Goal: Find specific page/section: Find specific page/section

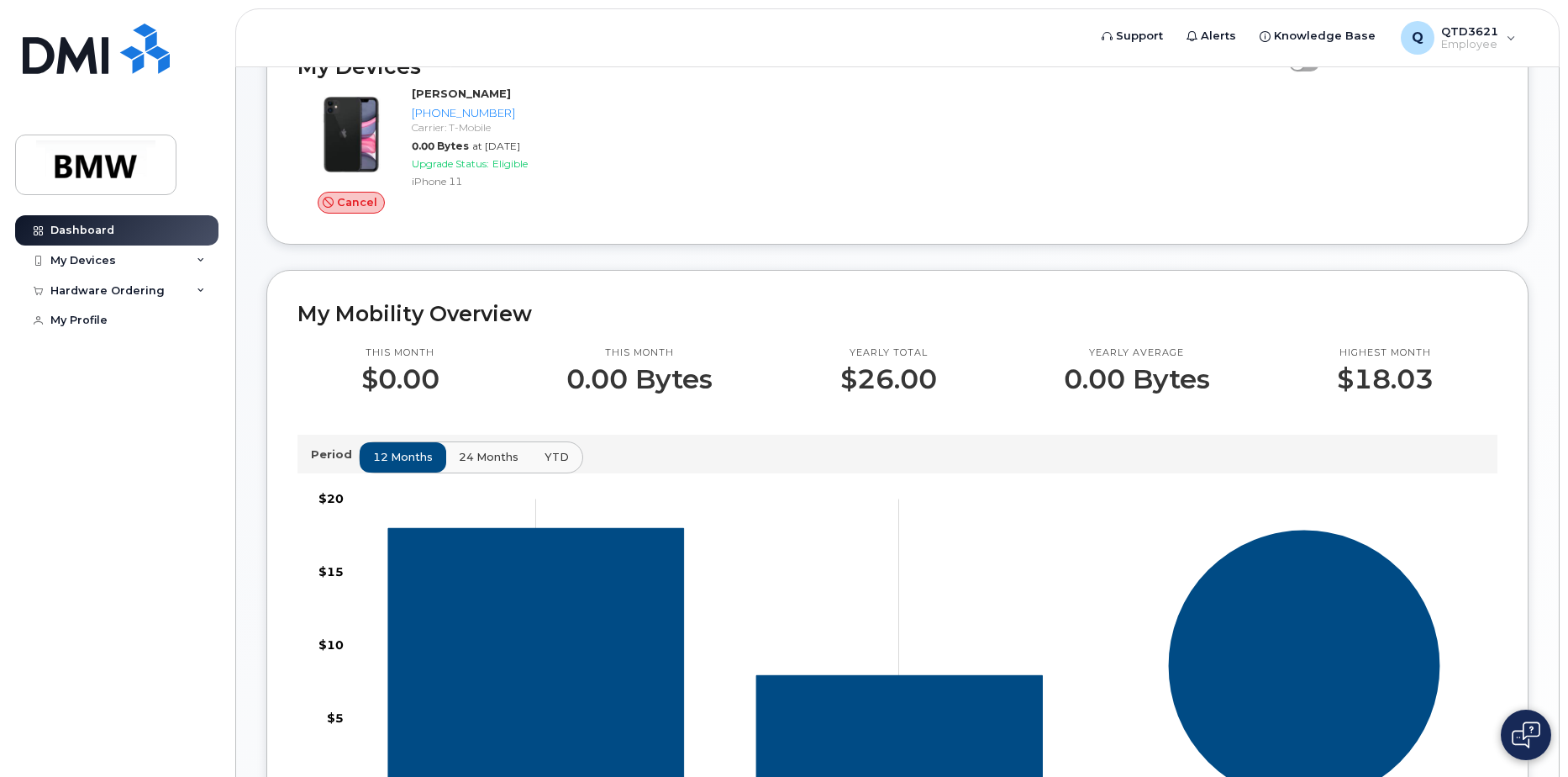
scroll to position [84, 0]
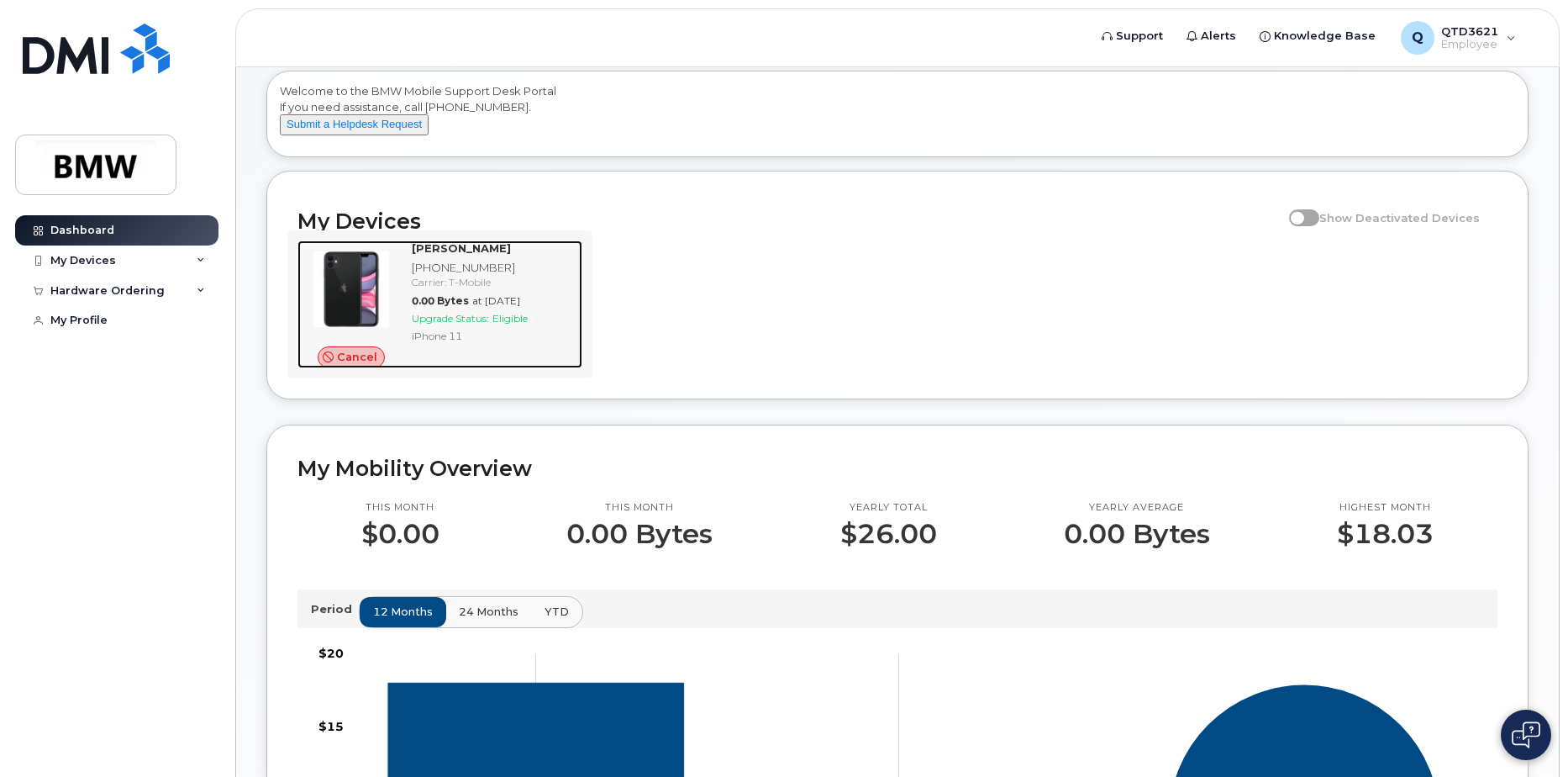
click at [395, 312] on div at bounding box center [352, 288] width 108 height 97
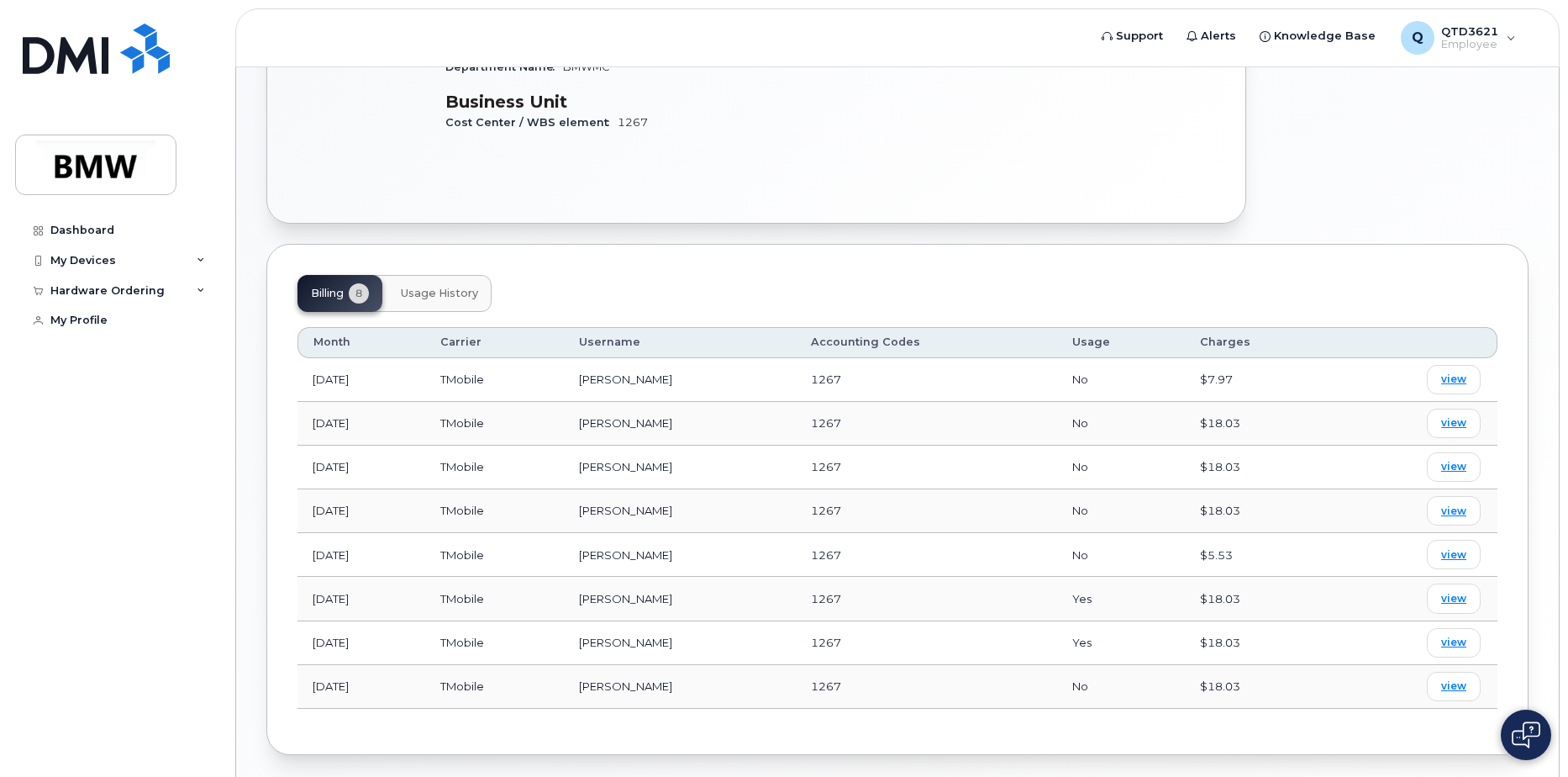
scroll to position [551, 0]
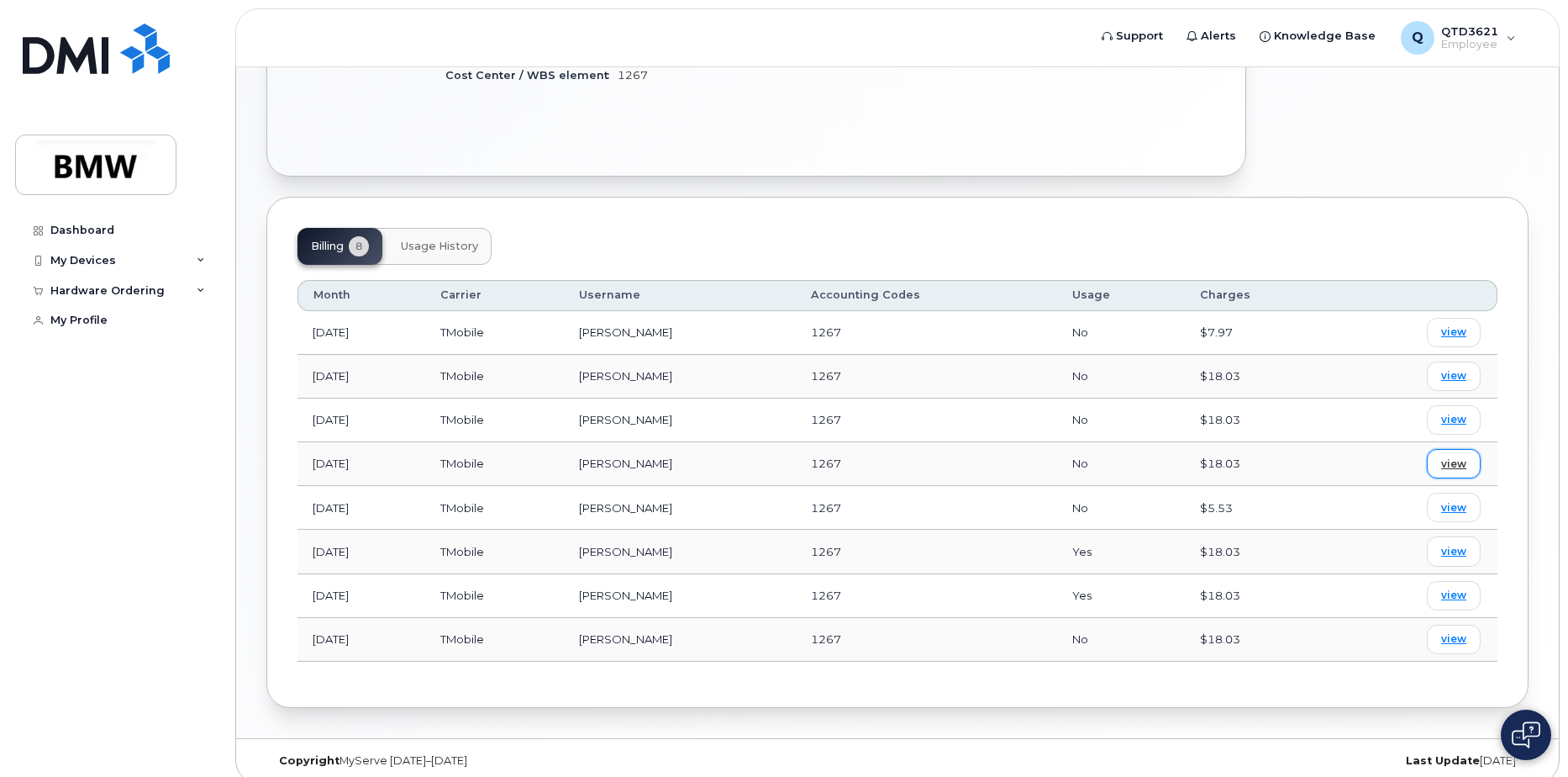
click at [1447, 457] on span "view" at bounding box center [1454, 465] width 25 height 15
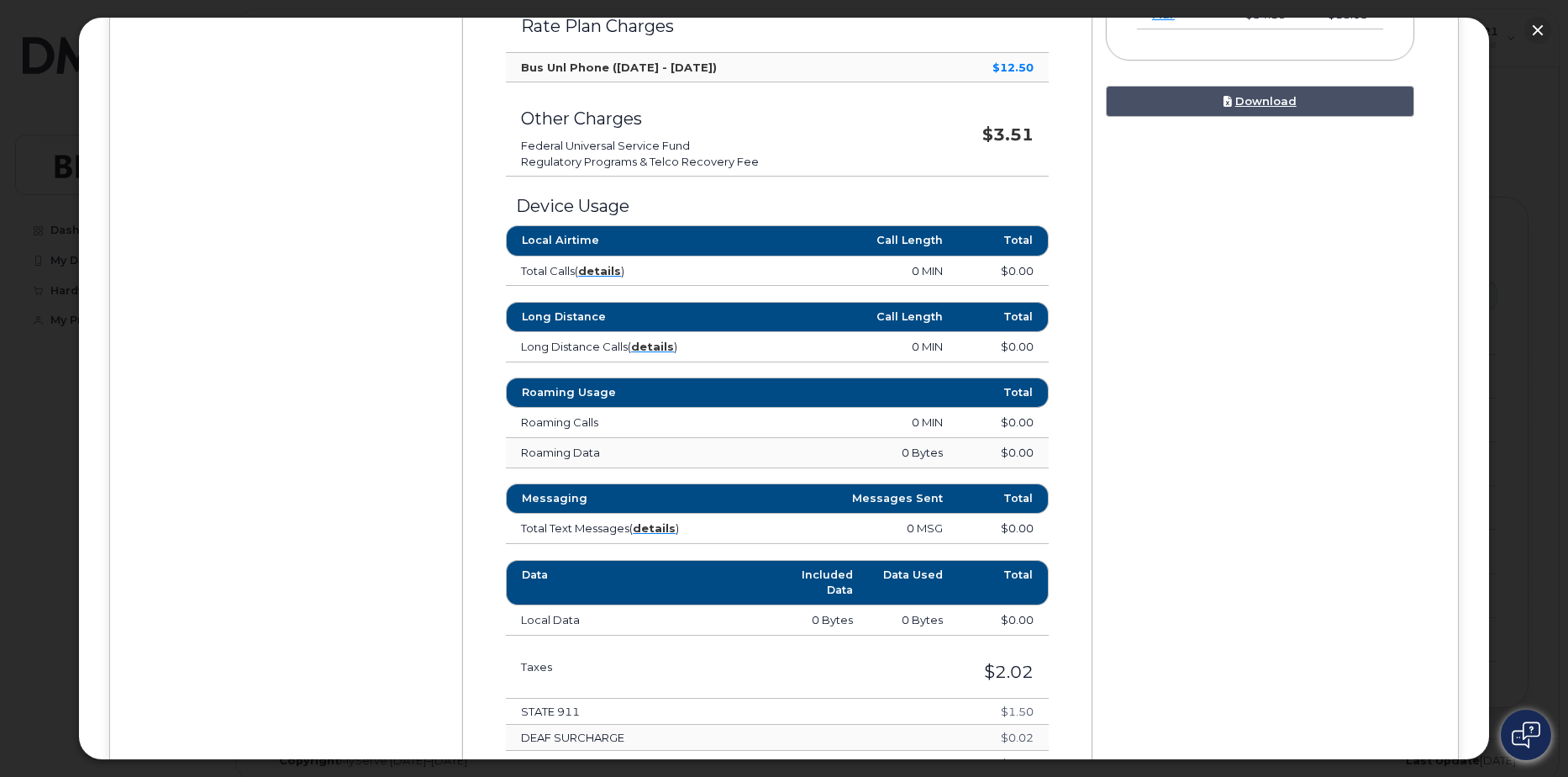
scroll to position [570, 0]
